Goal: Task Accomplishment & Management: Manage account settings

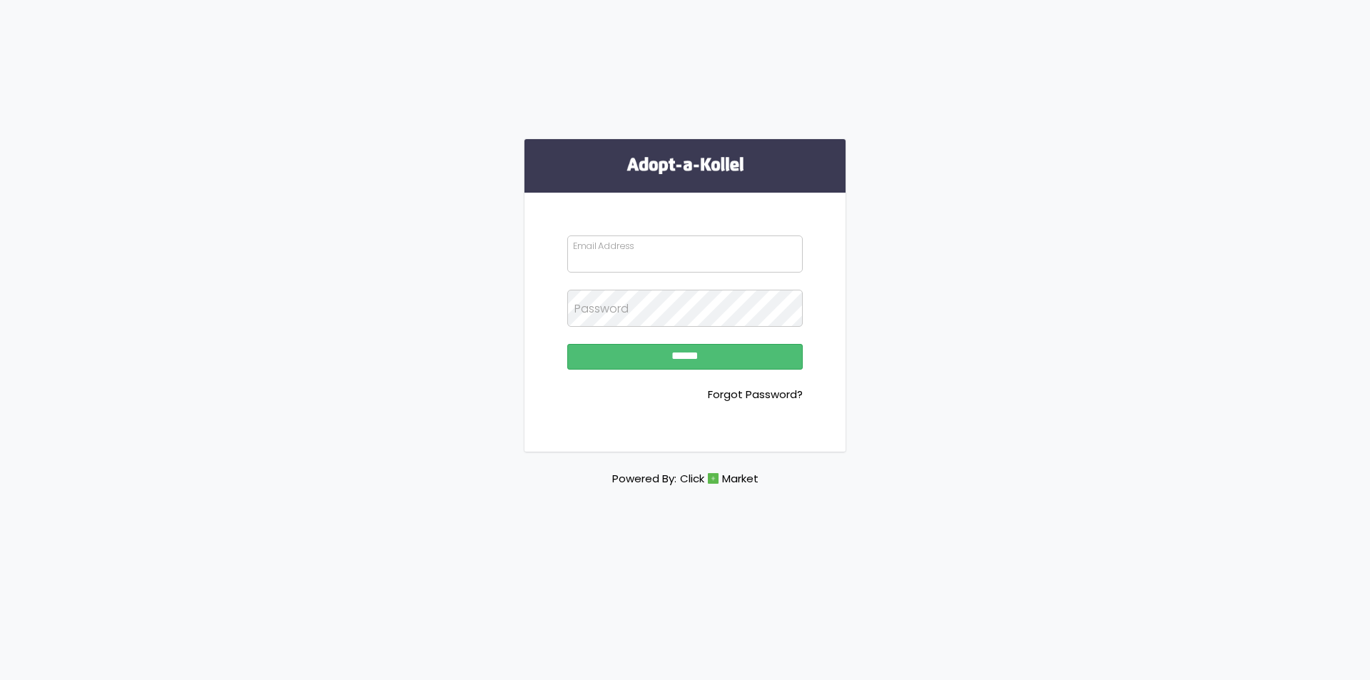
click at [661, 253] on input "Email Address" at bounding box center [684, 253] width 235 height 37
type input "**********"
click at [567, 344] on input "******" at bounding box center [684, 357] width 235 height 26
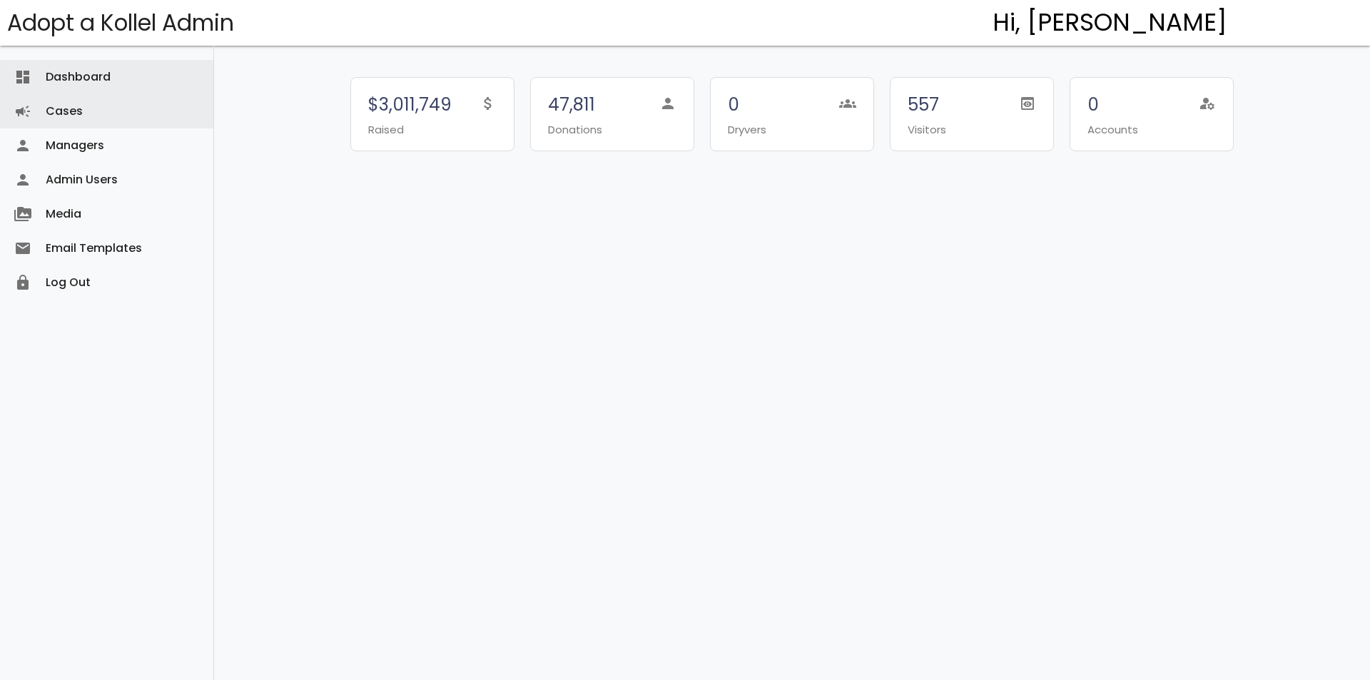
click at [85, 98] on link "Cases campaign" at bounding box center [106, 111] width 213 height 34
